Goal: Find specific fact: Find specific fact

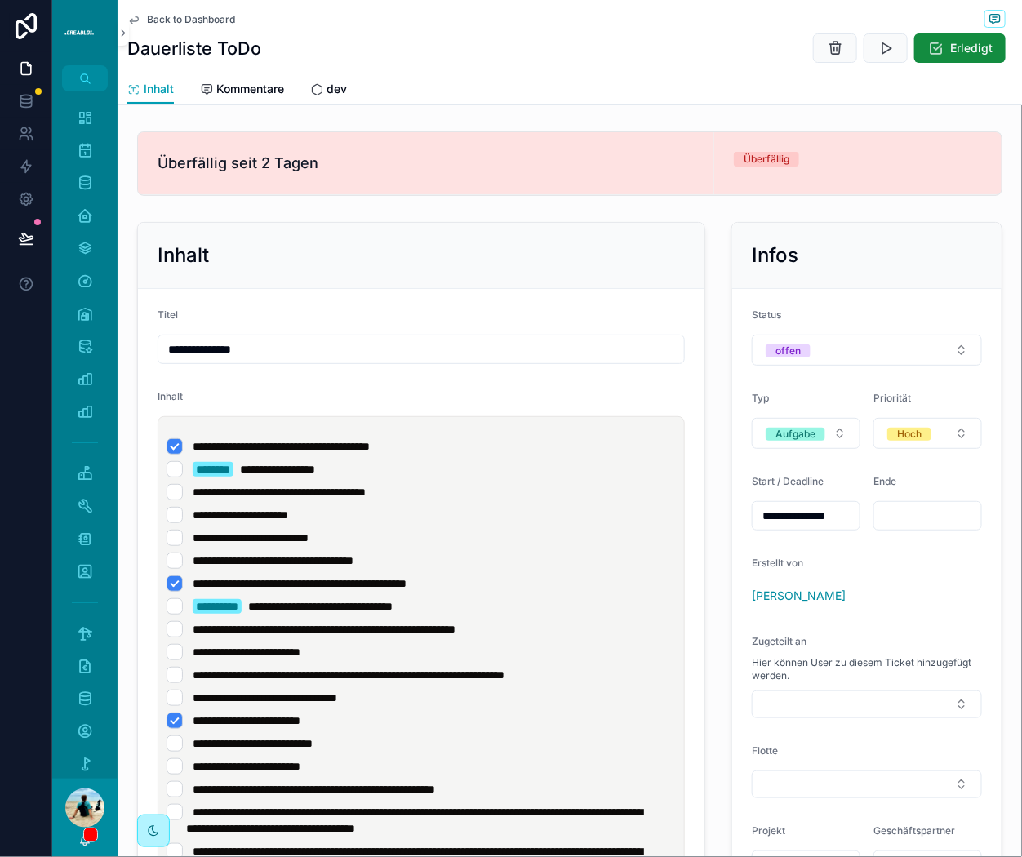
scroll to position [159, 0]
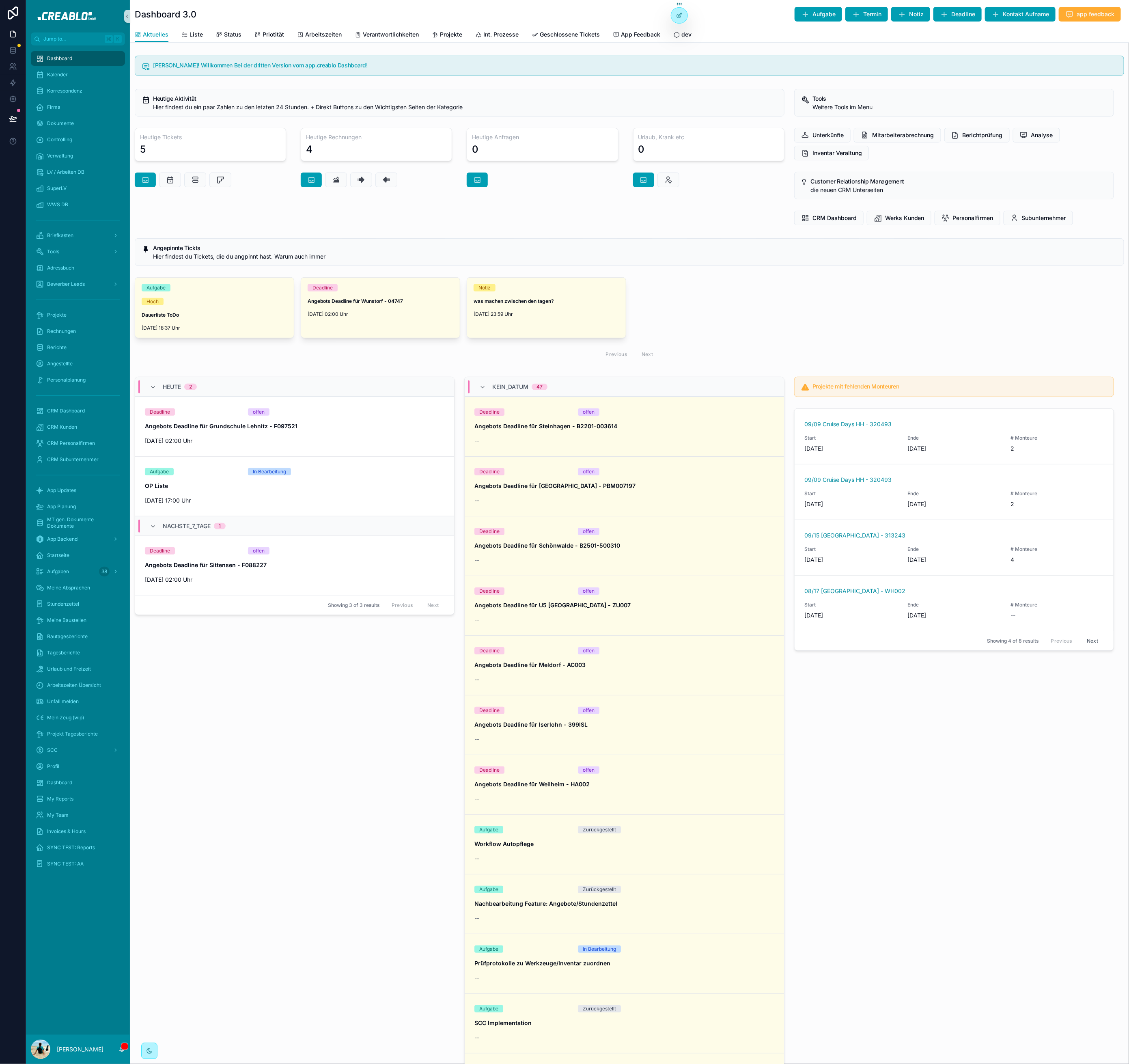
scroll to position [2, 0]
click at [75, 98] on div "Korrespondenz" at bounding box center [78, 91] width 104 height 16
click at [75, 102] on div "Firma" at bounding box center [78, 107] width 85 height 13
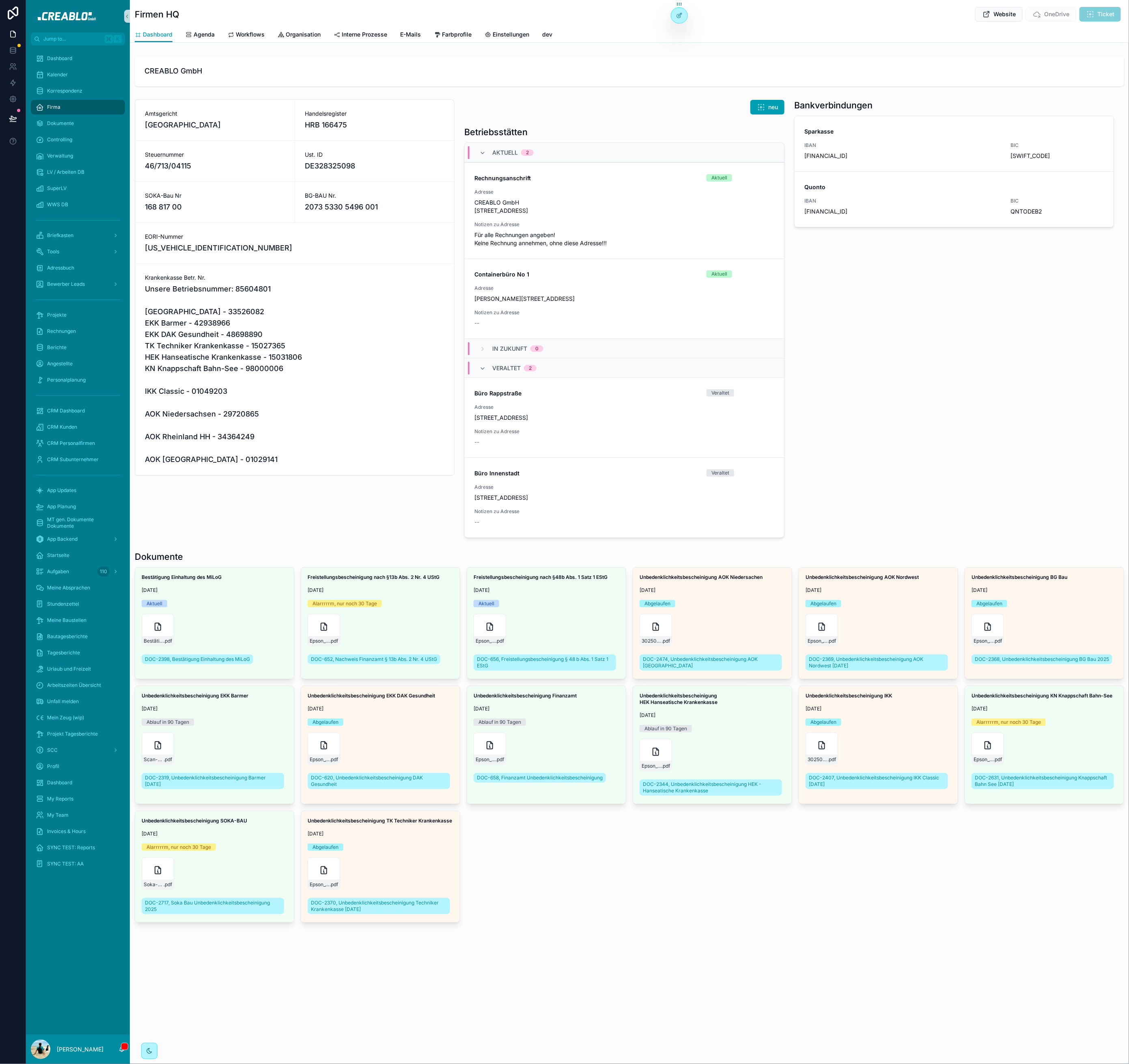
click at [334, 165] on span "DE328325098" at bounding box center [375, 166] width 140 height 11
copy span "DE328325098"
